Goal: Task Accomplishment & Management: Use online tool/utility

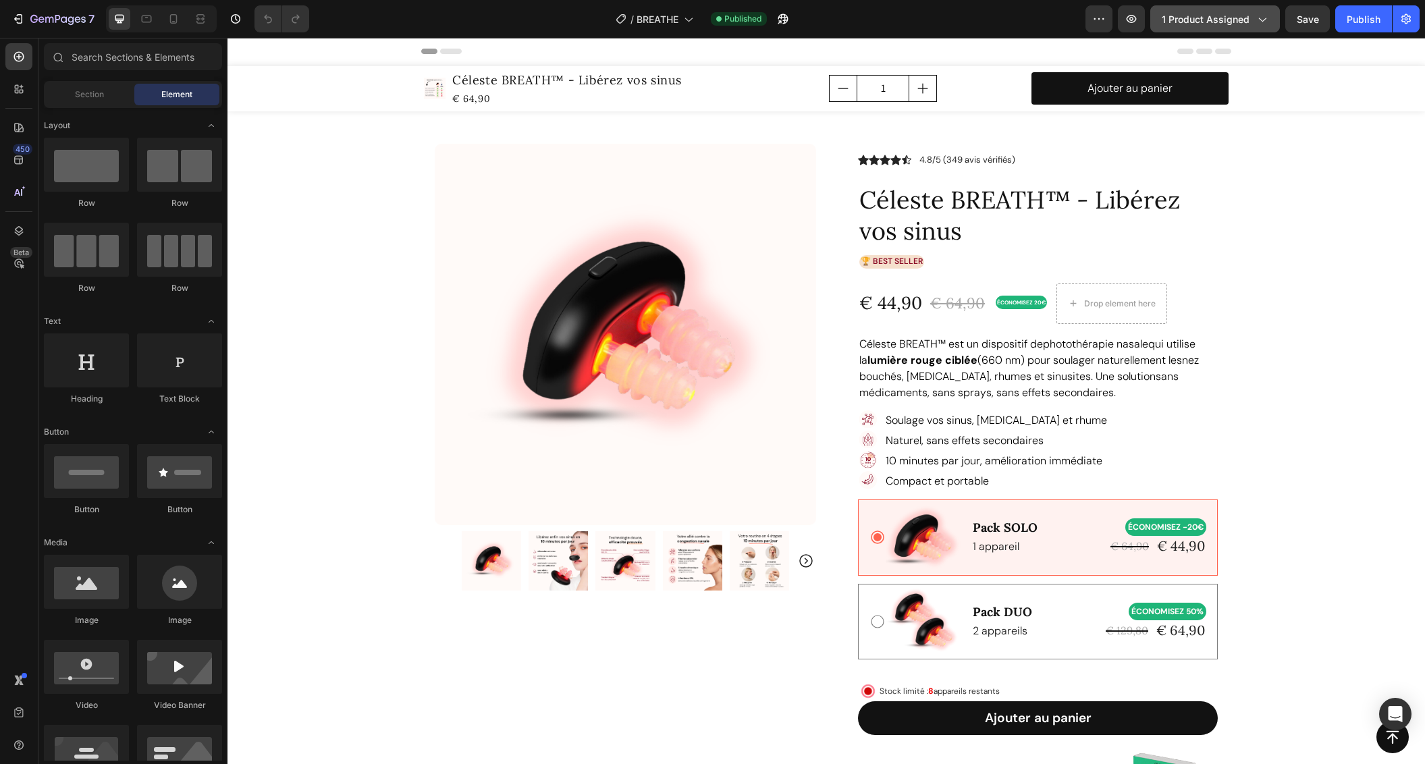
click at [1242, 21] on span "1 product assigned" at bounding box center [1205, 19] width 88 height 14
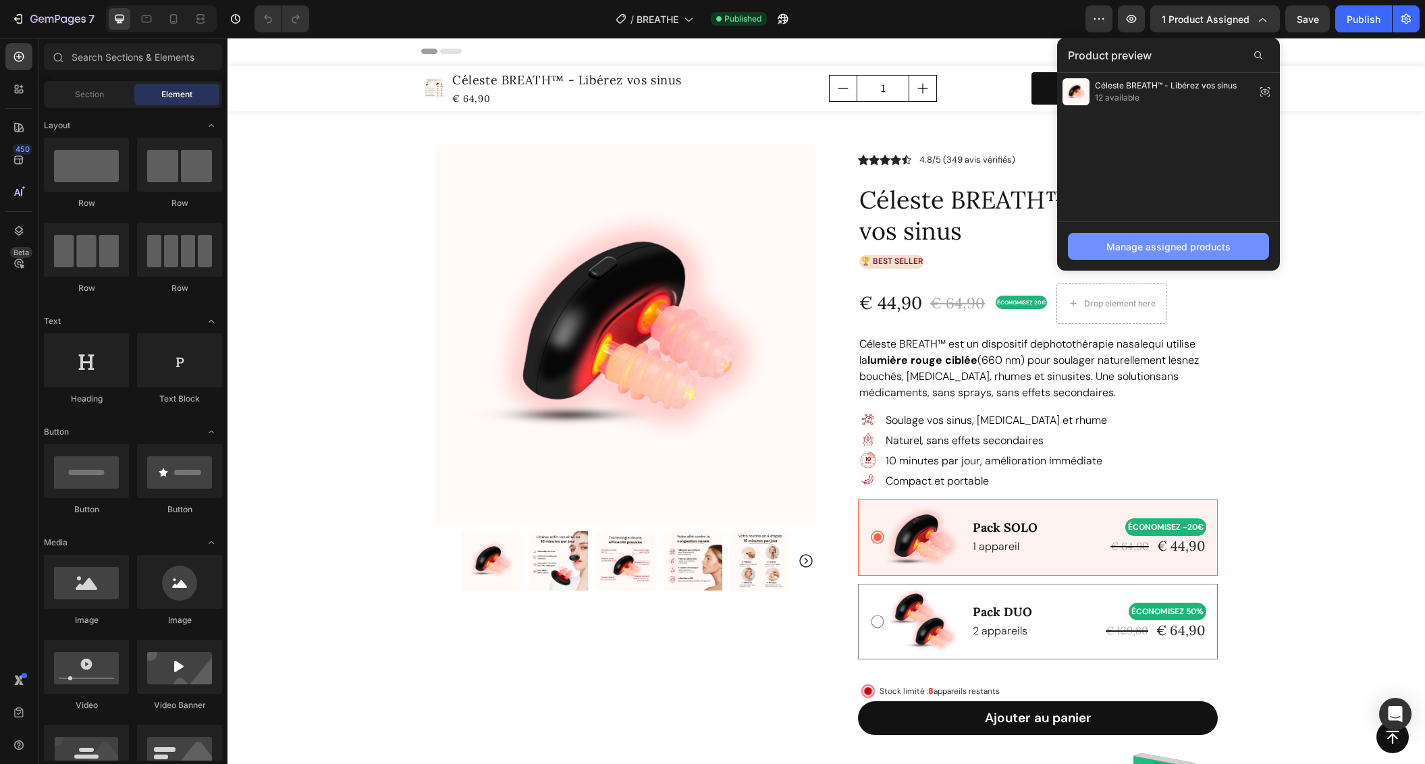
click at [1128, 246] on div "Manage assigned products" at bounding box center [1168, 247] width 124 height 14
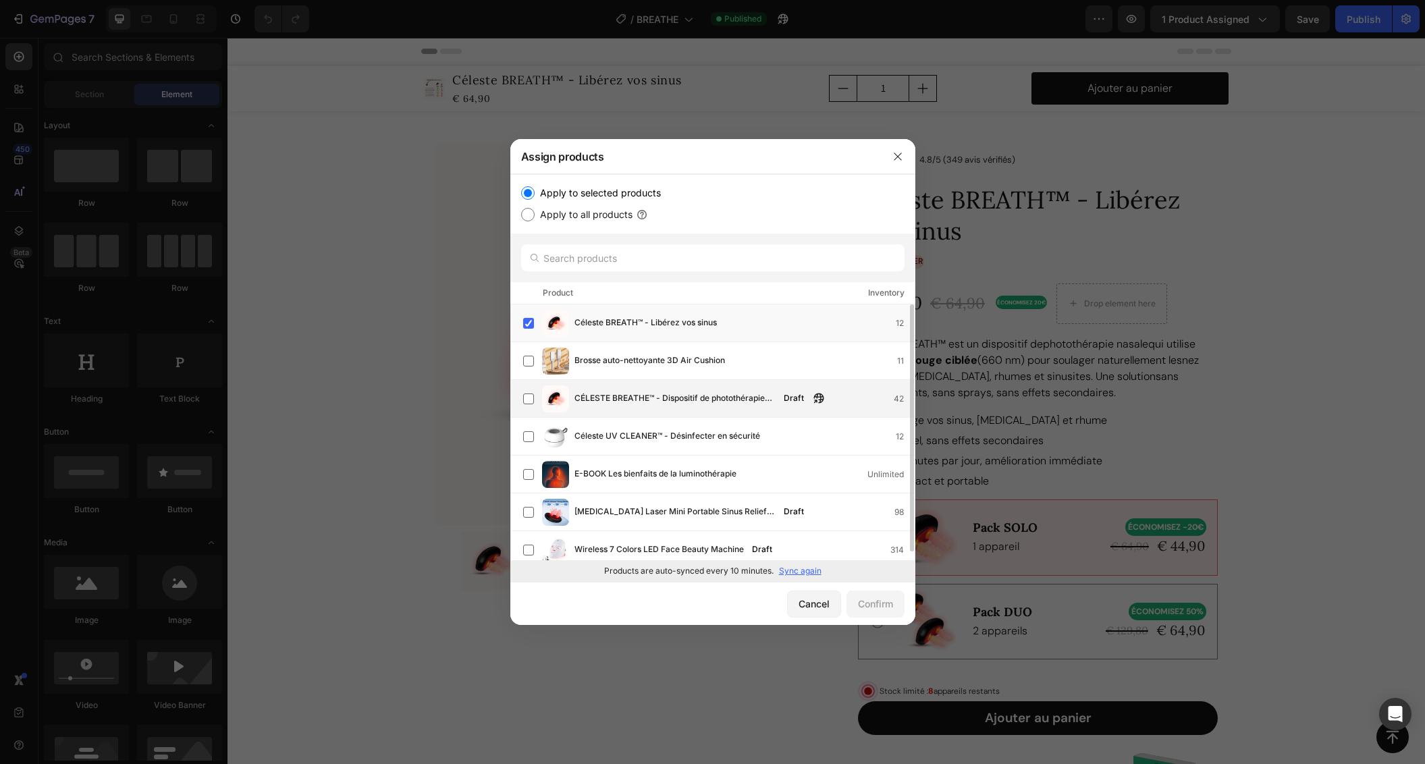
click at [712, 400] on span "CÉLESTE BREATHE™ - Dispositif de photothérapie nasale" at bounding box center [674, 398] width 201 height 15
click at [527, 321] on label at bounding box center [528, 323] width 11 height 11
click at [868, 606] on div "Confirm" at bounding box center [875, 604] width 35 height 14
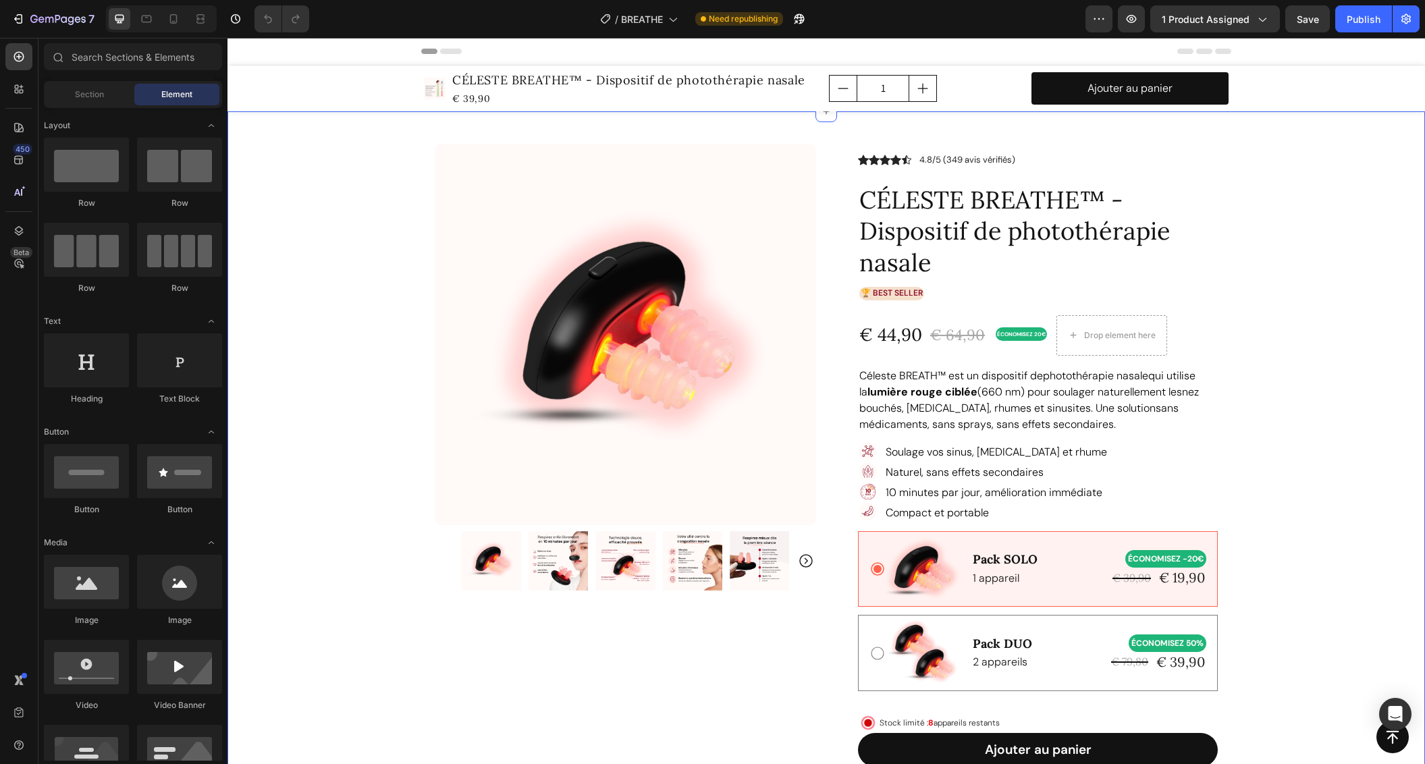
click at [1303, 260] on div "Product Images Row Icon Icon Icon Icon Icon Icon List 4.8/5 (349 avis vérifiés)…" at bounding box center [825, 744] width 1197 height 1267
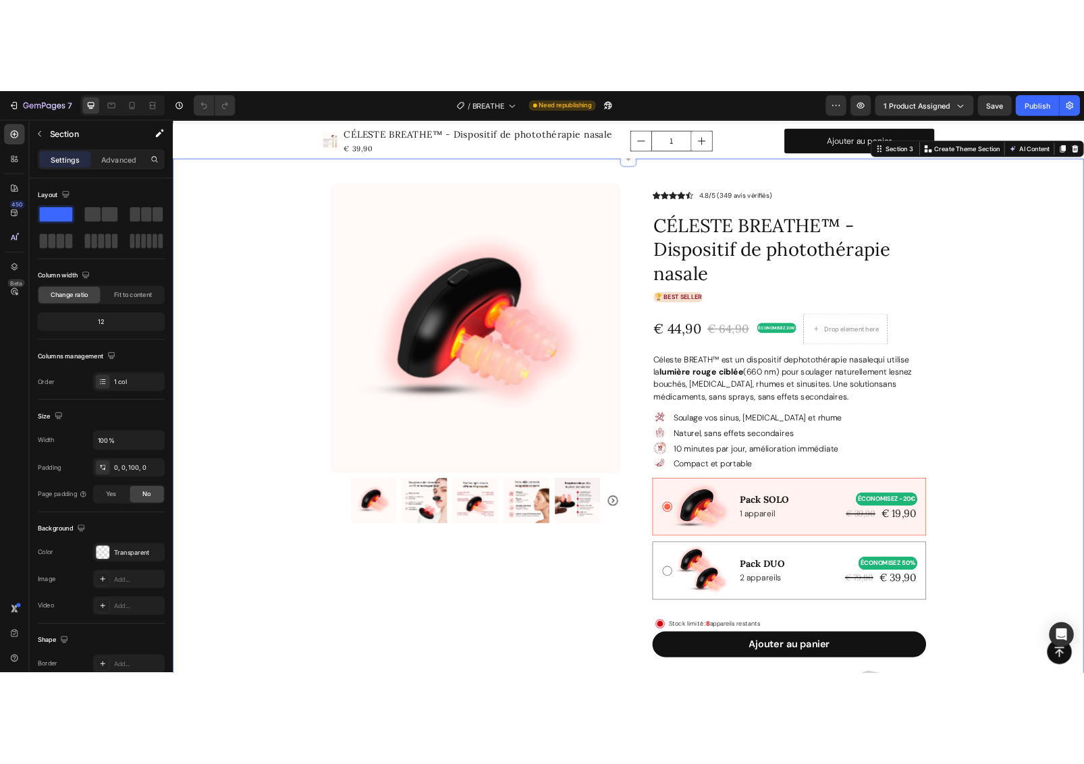
scroll to position [169, 0]
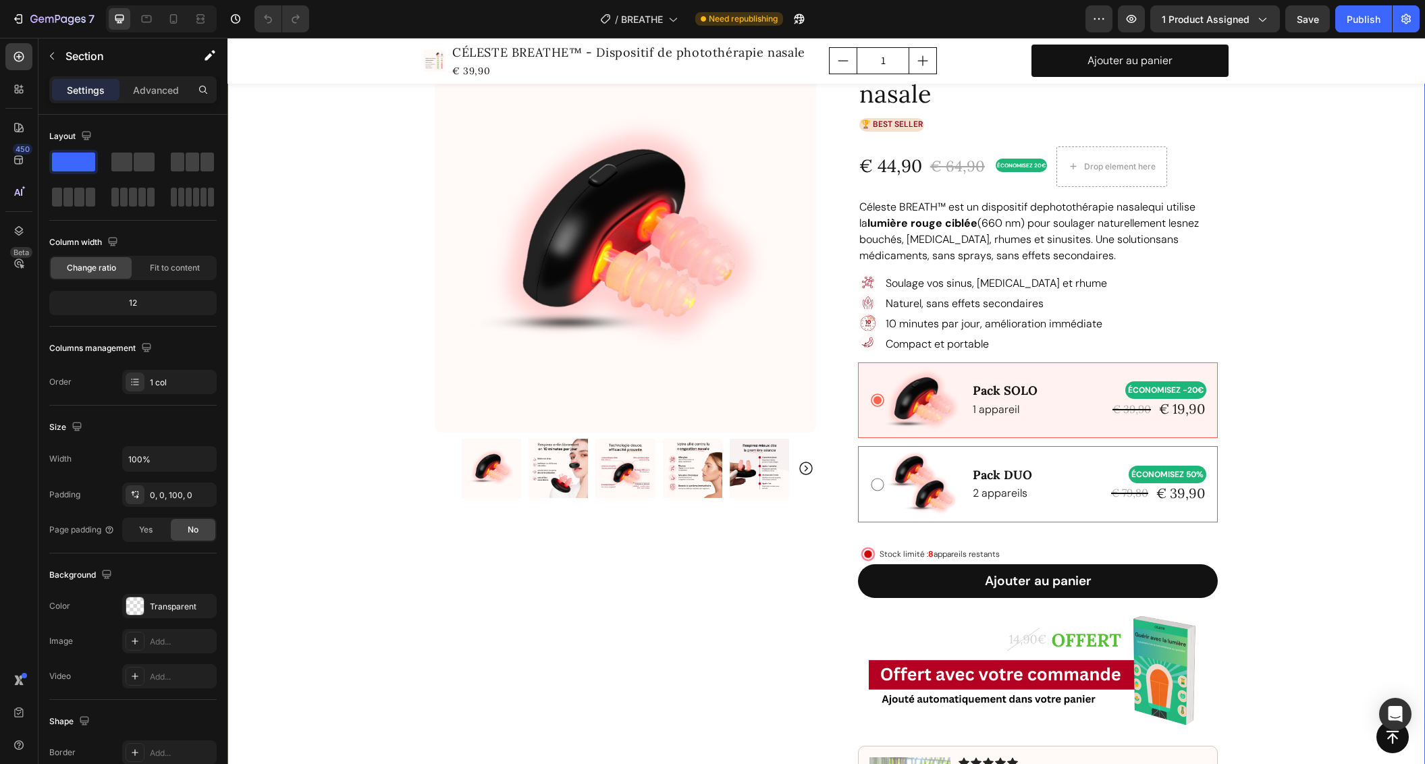
drag, startPoint x: 1366, startPoint y: 21, endPoint x: 1366, endPoint y: 1, distance: 19.6
click at [1366, 21] on div "Publish" at bounding box center [1363, 19] width 34 height 14
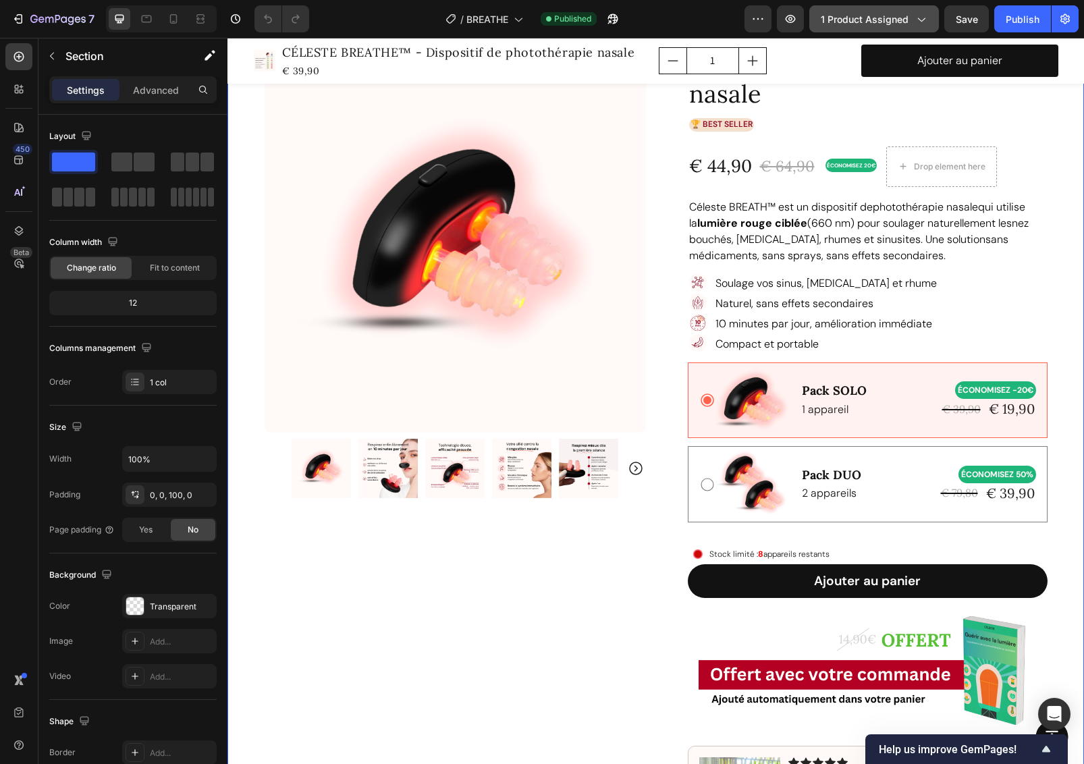
click at [895, 21] on span "1 product assigned" at bounding box center [865, 19] width 88 height 14
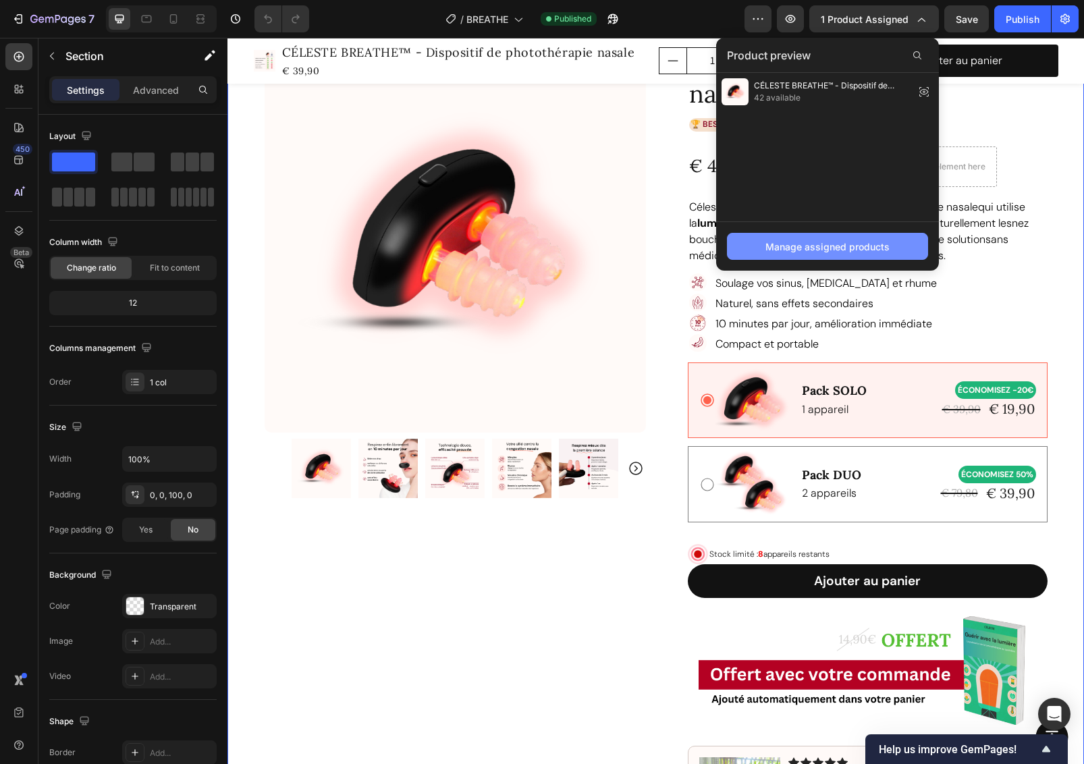
click at [836, 248] on div "Manage assigned products" at bounding box center [827, 247] width 124 height 14
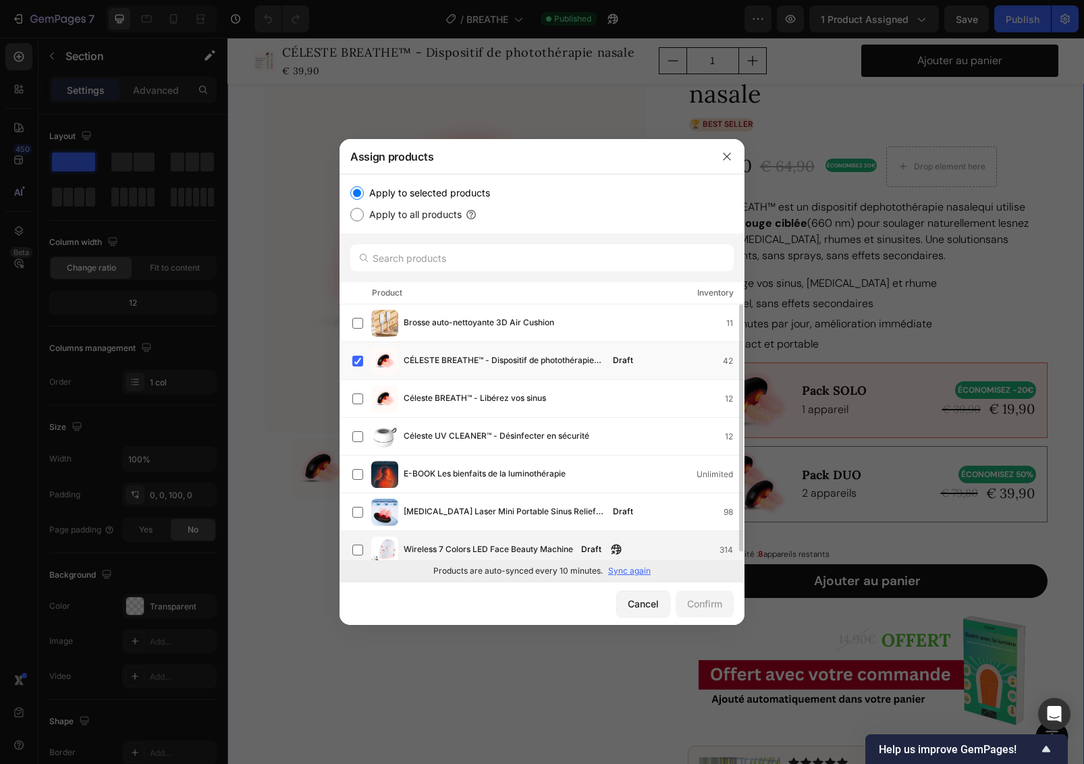
drag, startPoint x: 362, startPoint y: 510, endPoint x: 512, endPoint y: 553, distance: 156.6
click at [362, 511] on label at bounding box center [357, 512] width 11 height 11
click at [711, 607] on div "Confirm" at bounding box center [704, 604] width 35 height 14
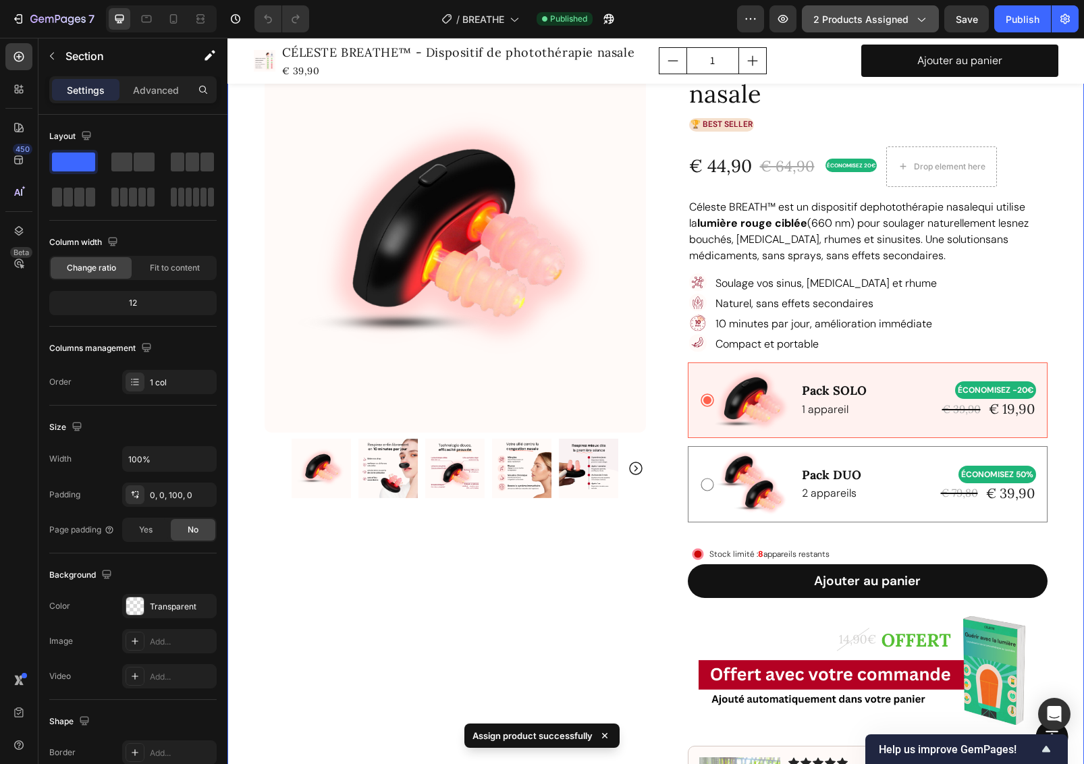
click at [882, 24] on span "2 products assigned" at bounding box center [860, 19] width 95 height 14
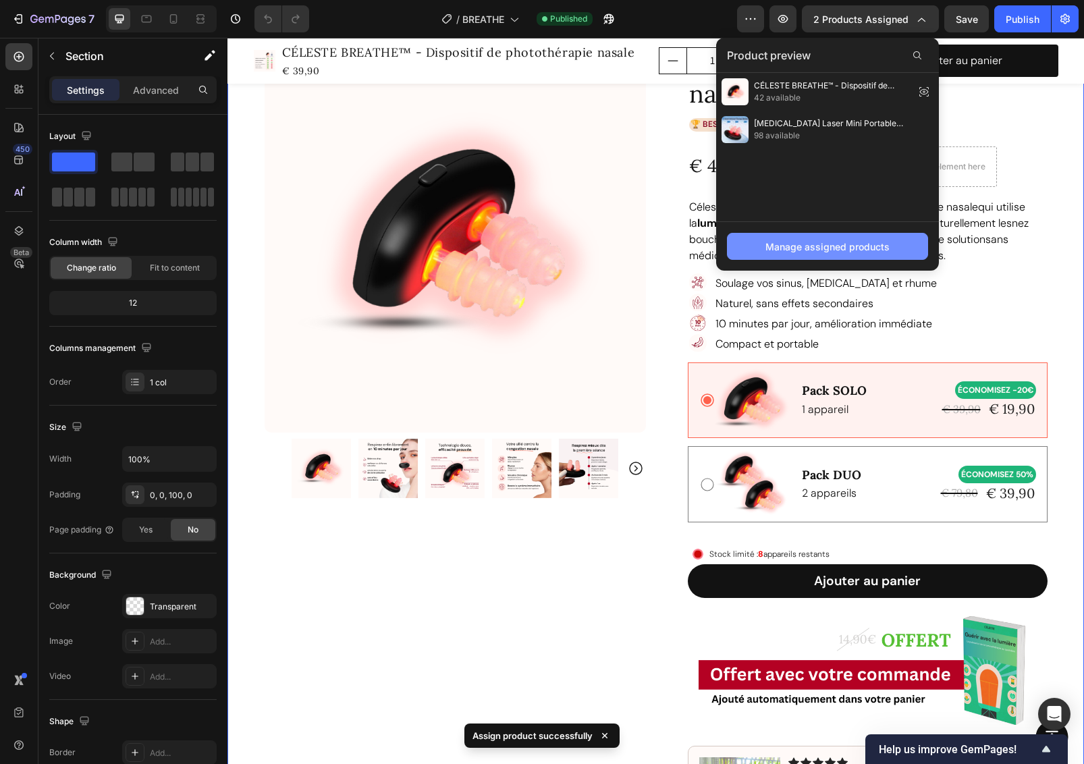
click at [808, 247] on div "Manage assigned products" at bounding box center [827, 247] width 124 height 14
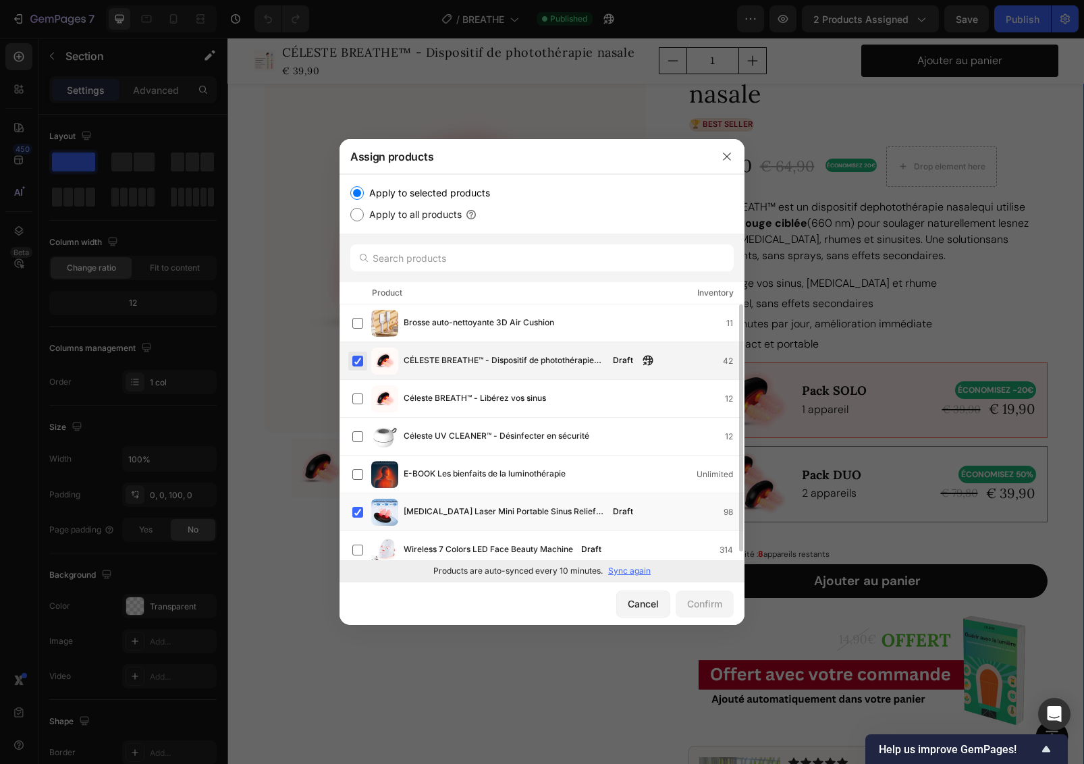
click at [360, 360] on label at bounding box center [357, 361] width 11 height 11
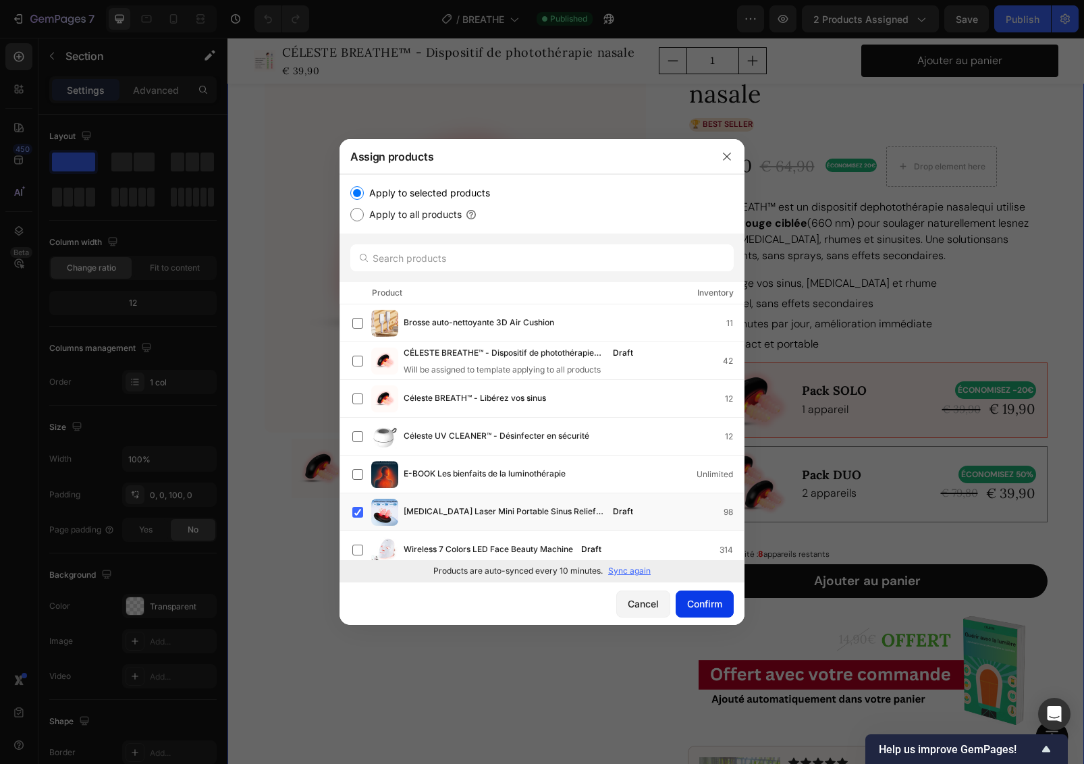
click at [694, 602] on div "Confirm" at bounding box center [704, 604] width 35 height 14
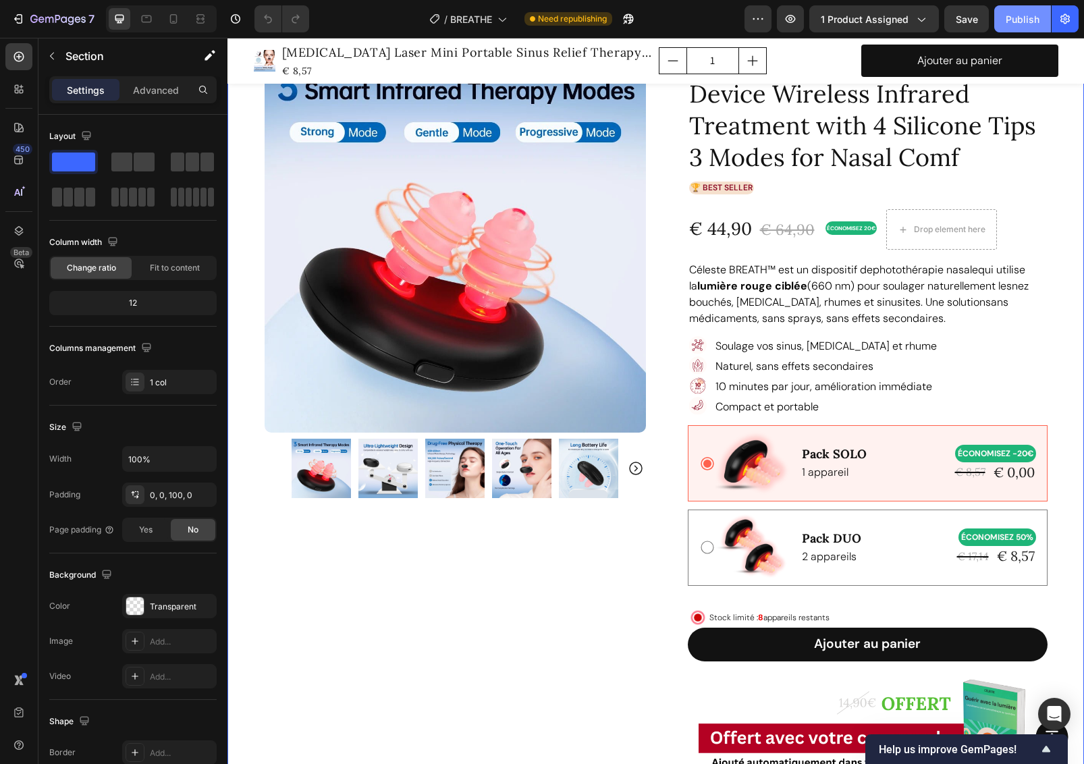
click at [1020, 15] on div "Publish" at bounding box center [1022, 19] width 34 height 14
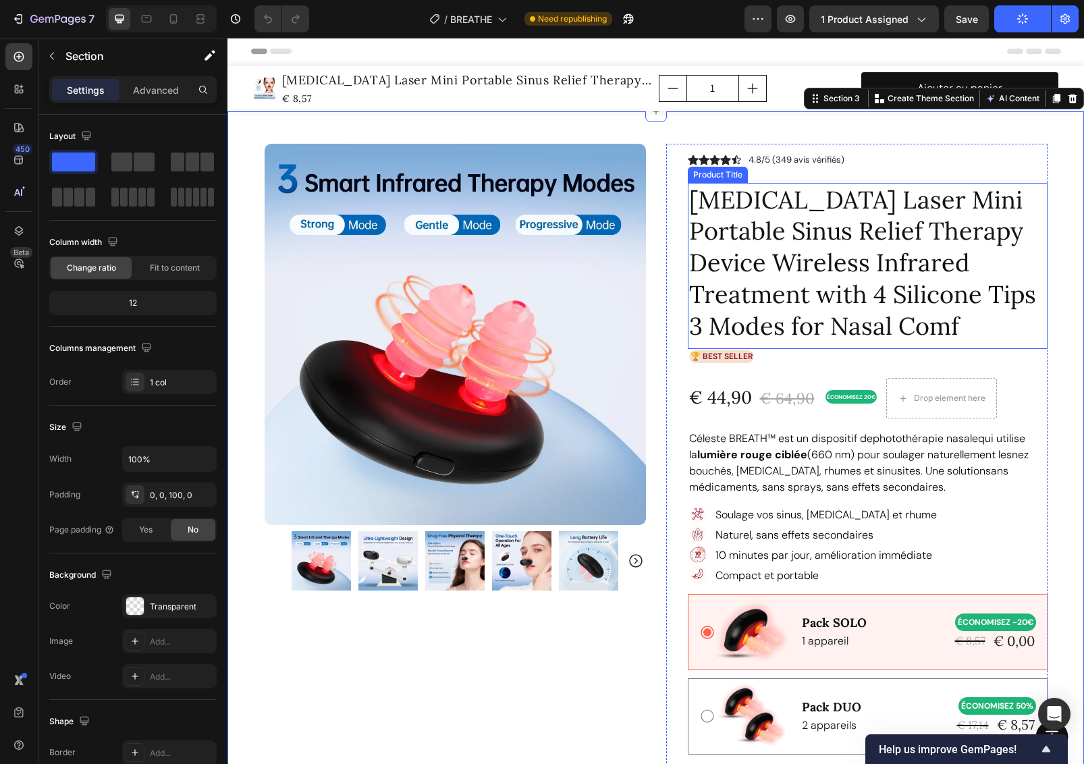
scroll to position [243, 0]
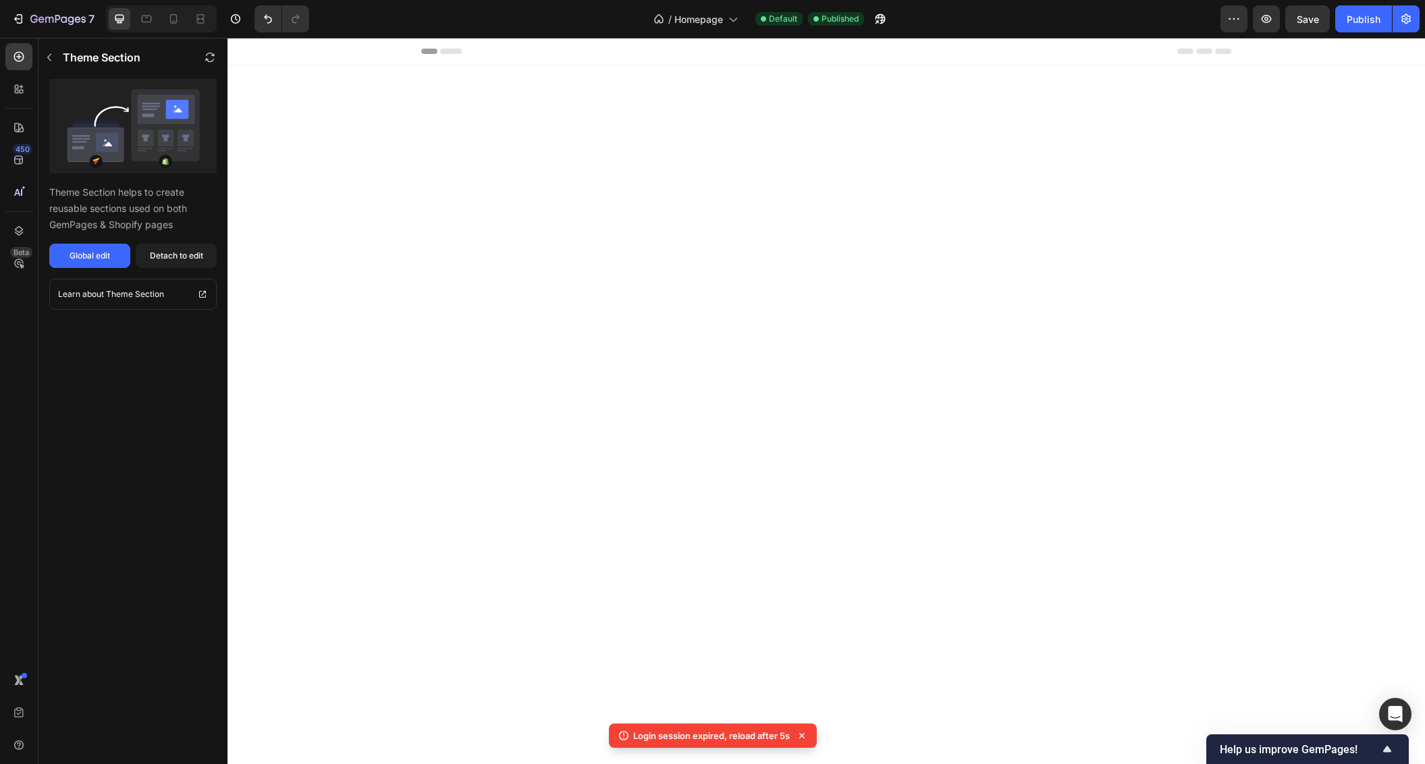
scroll to position [1695, 0]
